Goal: Check status: Verify the current state of an ongoing process or item

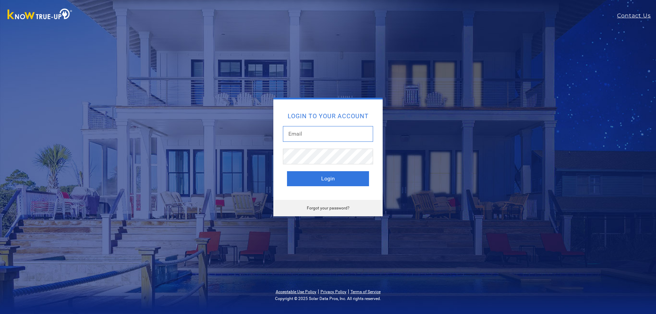
click at [343, 136] on input "text" at bounding box center [328, 134] width 90 height 16
type input "[EMAIL_ADDRESS][DOMAIN_NAME]"
click at [324, 176] on button "Login" at bounding box center [328, 178] width 82 height 15
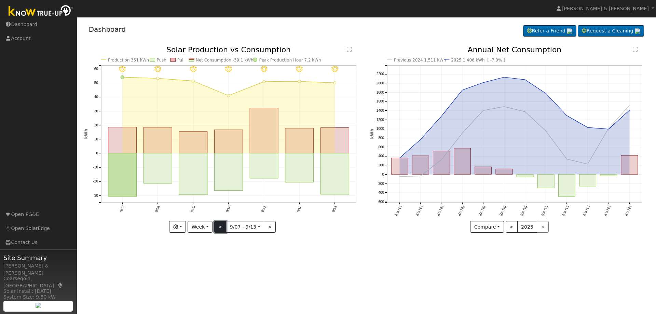
click at [221, 227] on button "<" at bounding box center [220, 227] width 12 height 12
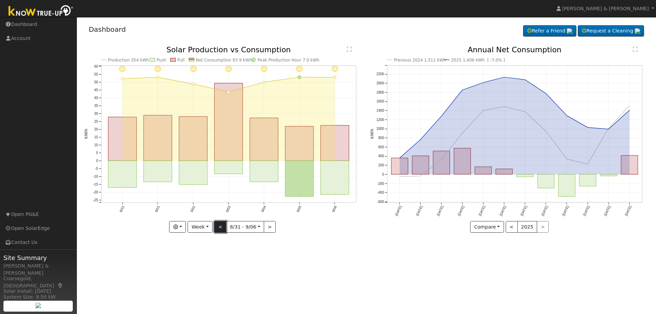
click at [221, 227] on button "<" at bounding box center [220, 227] width 12 height 12
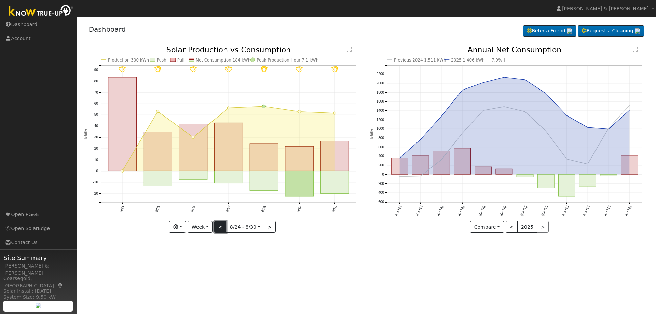
click at [221, 227] on button "<" at bounding box center [220, 227] width 12 height 12
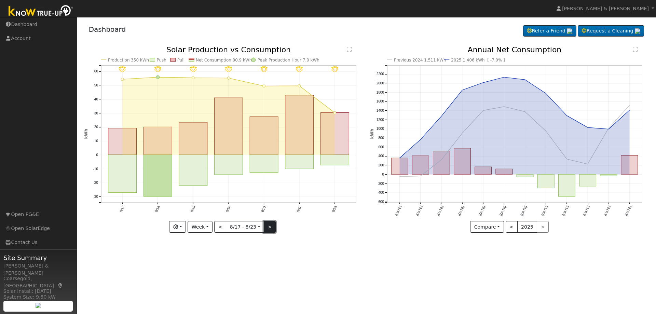
click at [272, 228] on button ">" at bounding box center [270, 227] width 12 height 12
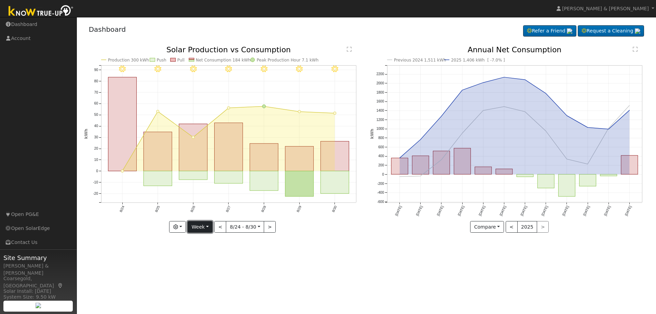
click at [203, 227] on button "Week" at bounding box center [200, 227] width 25 height 12
click at [207, 260] on link "Month" at bounding box center [211, 260] width 47 height 10
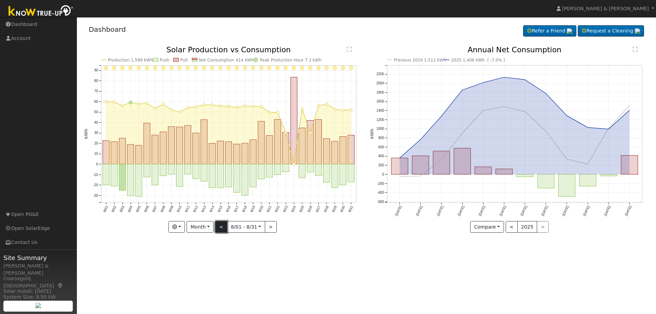
click at [222, 226] on button "<" at bounding box center [221, 227] width 12 height 12
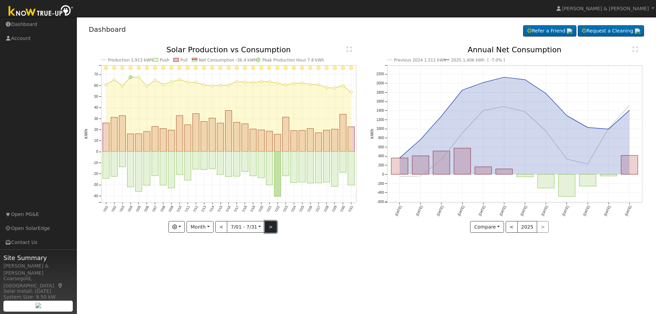
click at [269, 228] on button ">" at bounding box center [271, 227] width 12 height 12
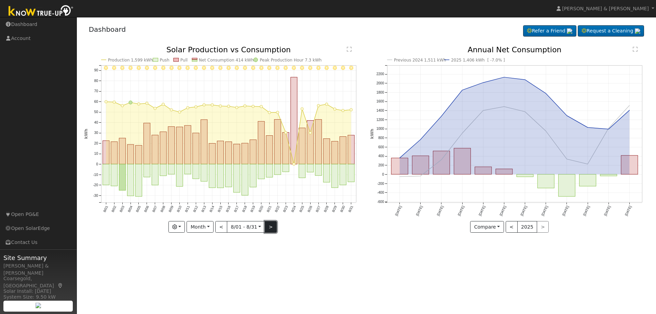
click at [269, 228] on button ">" at bounding box center [271, 227] width 12 height 12
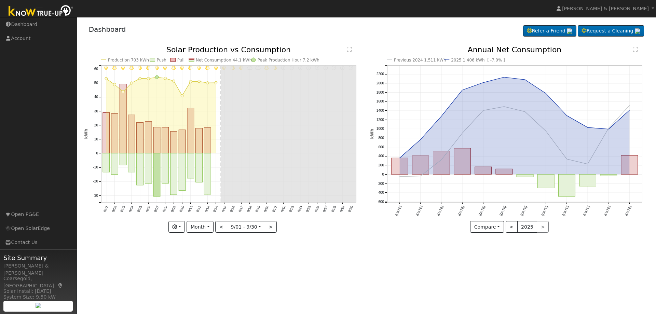
click at [565, 54] on icon "Previous 2024 1,511 kWh 2025 1,406 kWh [ -7.0% ] Sep '24 Oct '24 Nov '24 Dec '2…" at bounding box center [509, 139] width 279 height 186
click at [222, 226] on button "<" at bounding box center [221, 227] width 12 height 12
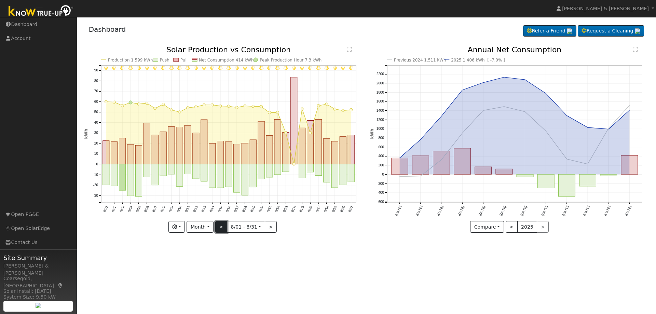
click at [222, 226] on button "<" at bounding box center [221, 227] width 12 height 12
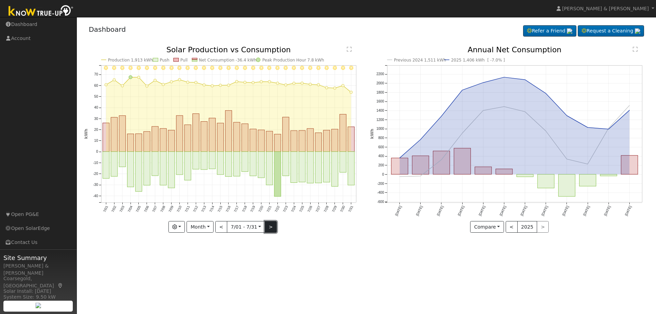
click at [269, 230] on button ">" at bounding box center [271, 227] width 12 height 12
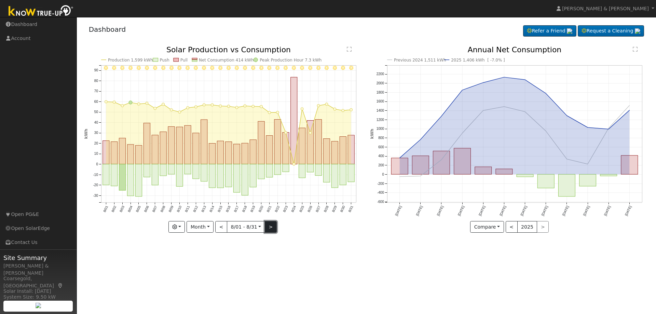
click at [269, 230] on button ">" at bounding box center [271, 227] width 12 height 12
type input "2025-09-01"
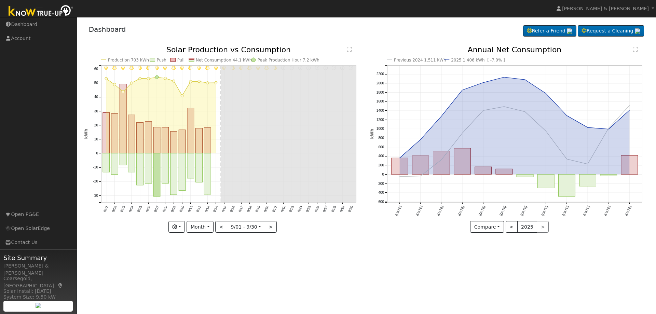
drag, startPoint x: 655, startPoint y: 25, endPoint x: 655, endPoint y: 107, distance: 82.0
click at [655, 107] on div "User Profile First name Last name Email Email Notifications No Emails No Emails…" at bounding box center [366, 165] width 579 height 297
click at [416, 273] on div "User Profile First name Last name Email Email Notifications No Emails No Emails…" at bounding box center [366, 165] width 579 height 297
